Goal: Task Accomplishment & Management: Manage account settings

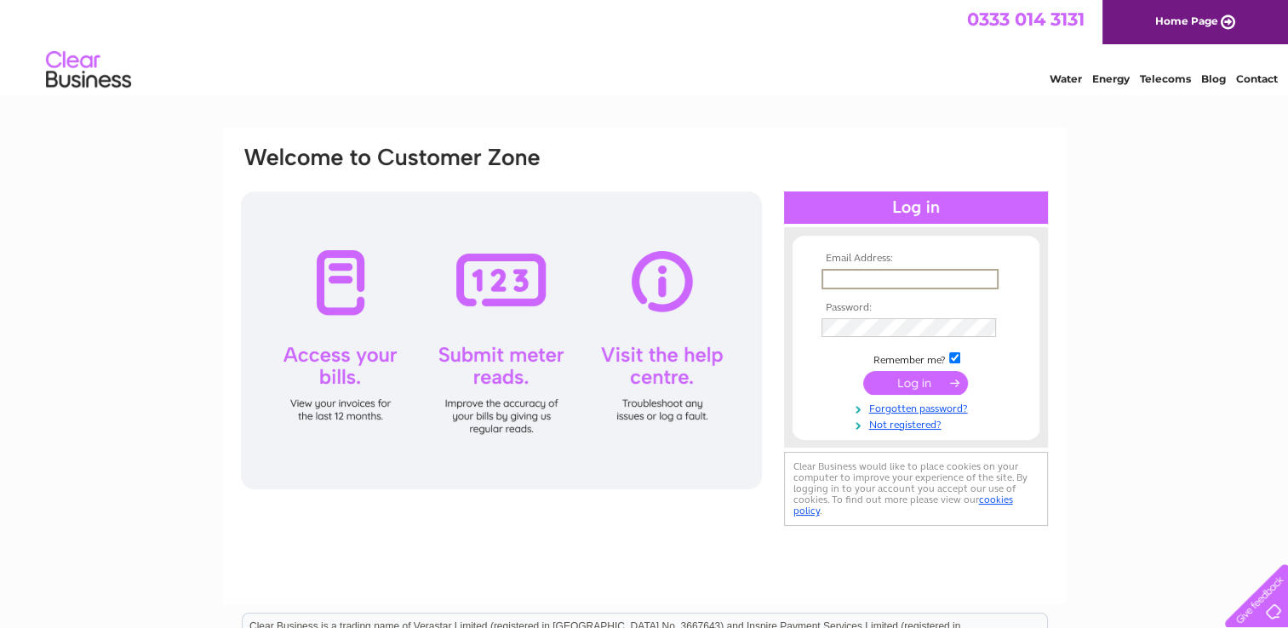
click at [870, 274] on input "text" at bounding box center [909, 279] width 177 height 20
paste input "[EMAIL_ADDRESS][DOMAIN_NAME]"
type input "[EMAIL_ADDRESS][DOMAIN_NAME]"
click at [936, 389] on input "submit" at bounding box center [915, 381] width 105 height 24
